Goal: Task Accomplishment & Management: Manage account settings

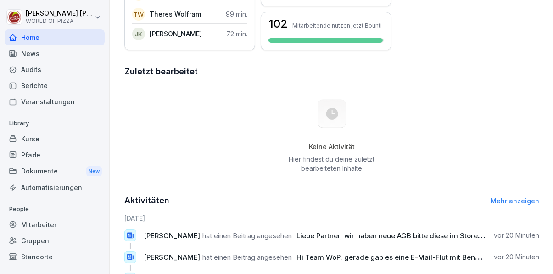
scroll to position [273, 0]
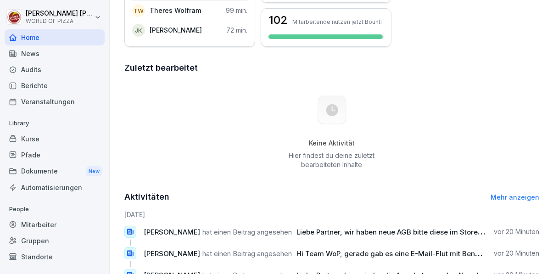
click at [52, 225] on div "Mitarbeiter" at bounding box center [55, 225] width 100 height 16
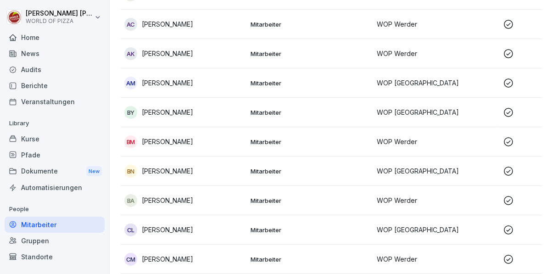
scroll to position [9, 0]
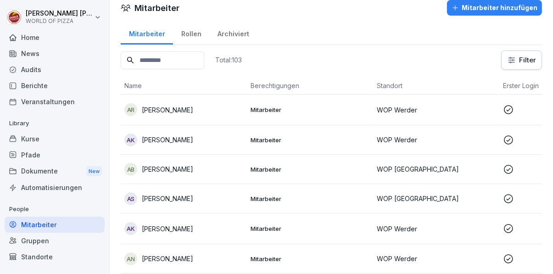
click at [530, 58] on html "[PERSON_NAME] WORLD OF PIZZA Home News Audits Berichte Veranstaltungen Library …" at bounding box center [276, 137] width 553 height 274
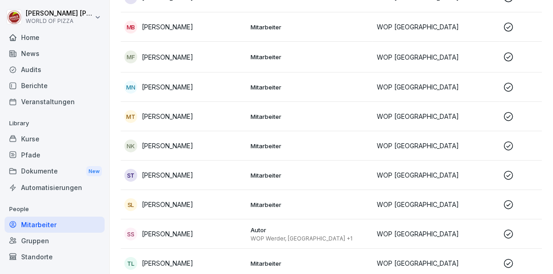
scroll to position [0, 0]
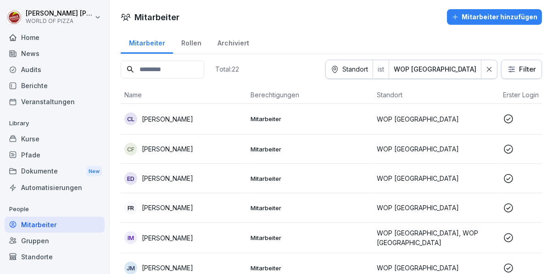
click at [174, 71] on input at bounding box center [163, 70] width 84 height 18
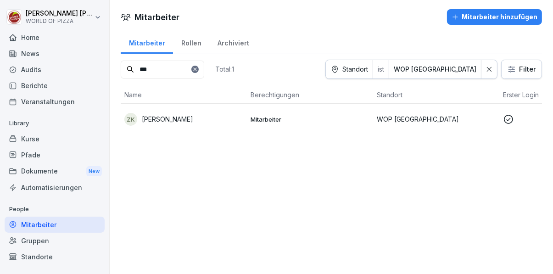
type input "***"
click at [260, 116] on p "Mitarbeiter" at bounding box center [310, 119] width 119 height 8
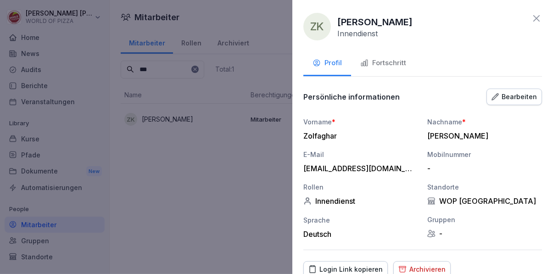
click at [387, 61] on div "Fortschritt" at bounding box center [383, 63] width 46 height 11
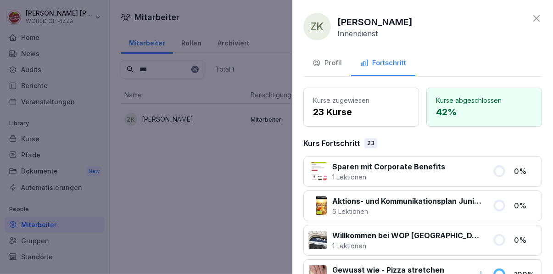
click at [201, 224] on div at bounding box center [276, 137] width 553 height 274
